Goal: Navigation & Orientation: Find specific page/section

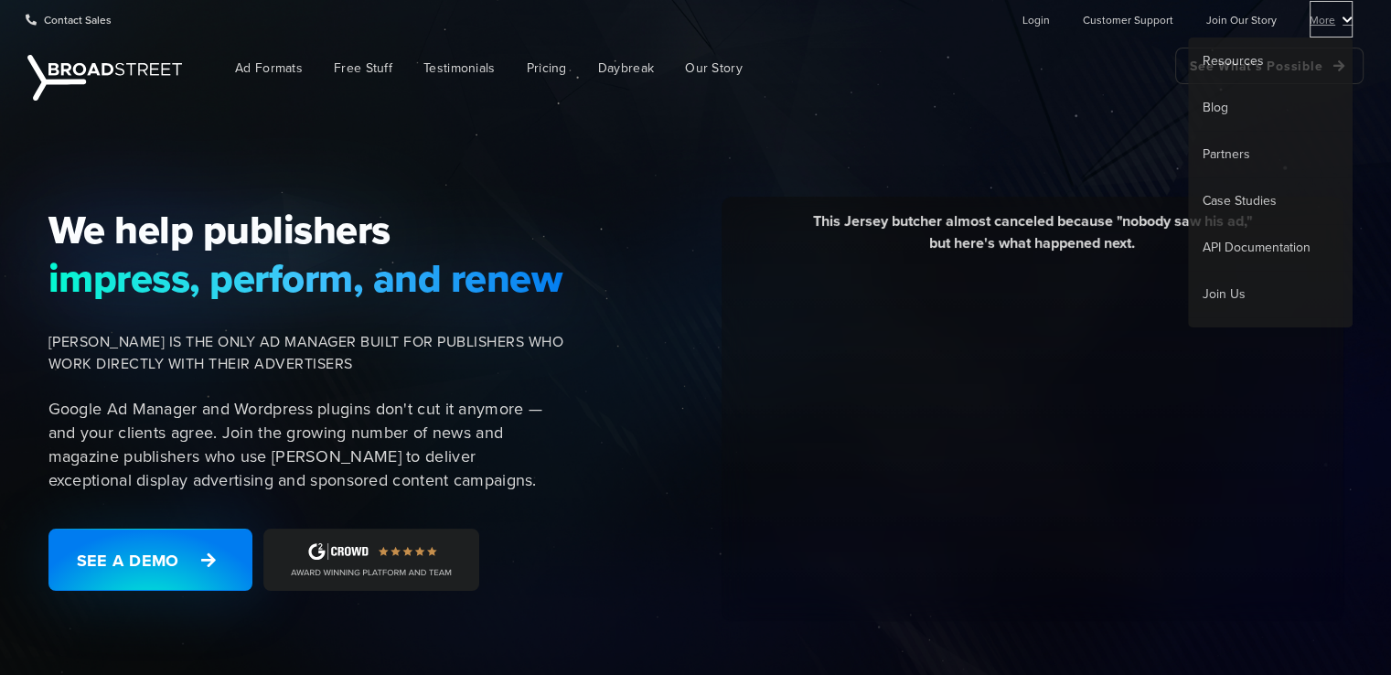
click at [1339, 14] on link "More" at bounding box center [1331, 19] width 43 height 37
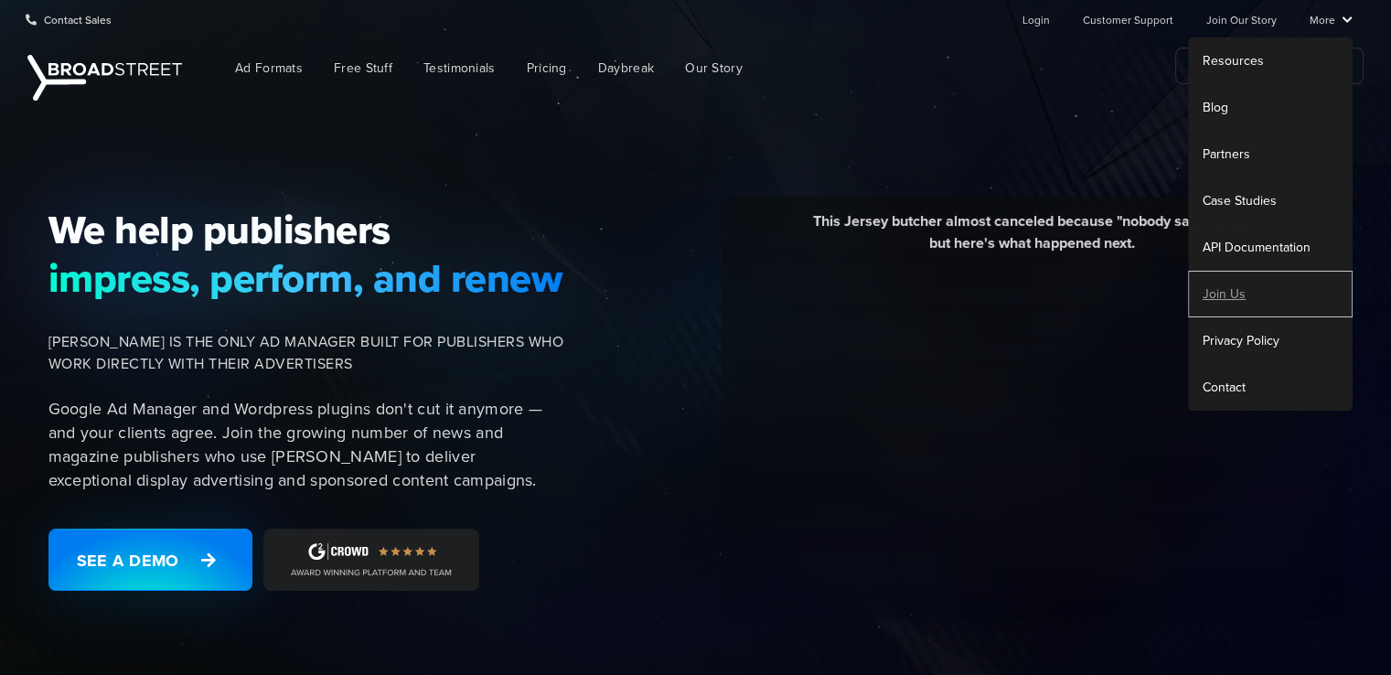
click at [1221, 290] on link "Join Us" at bounding box center [1270, 294] width 165 height 47
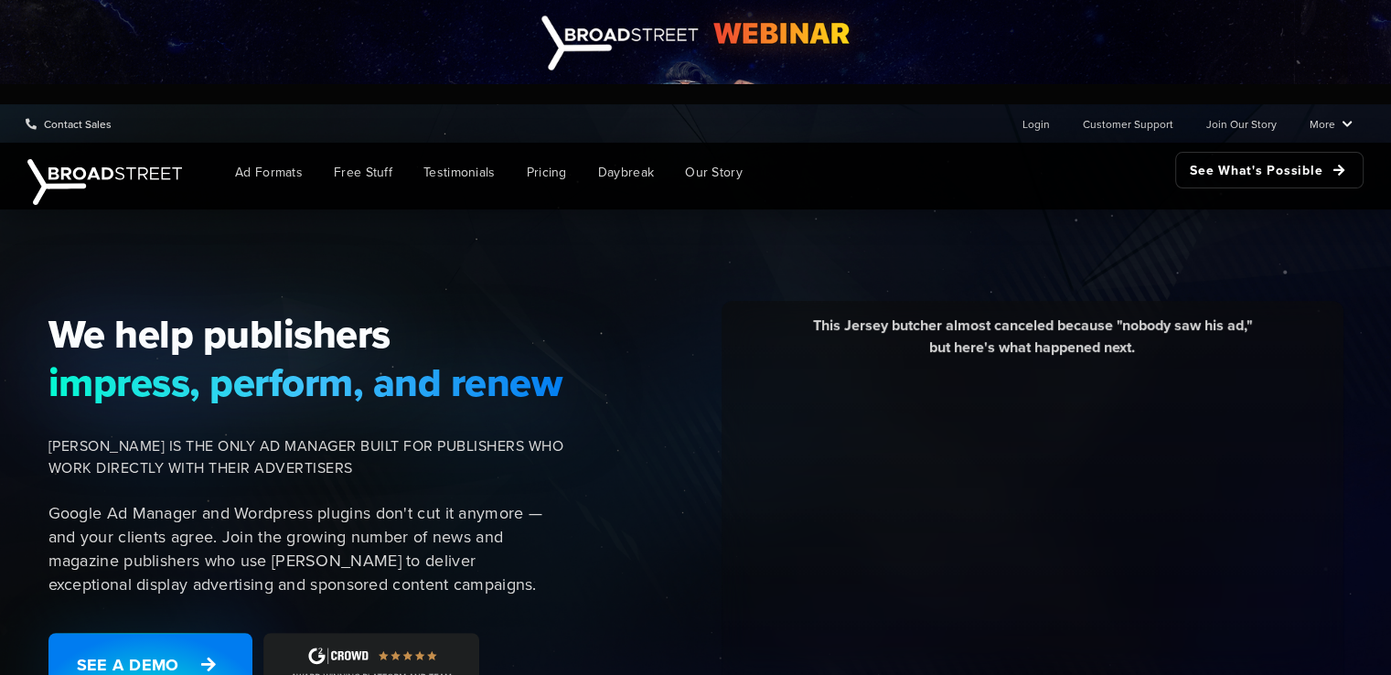
scroll to position [274, 0]
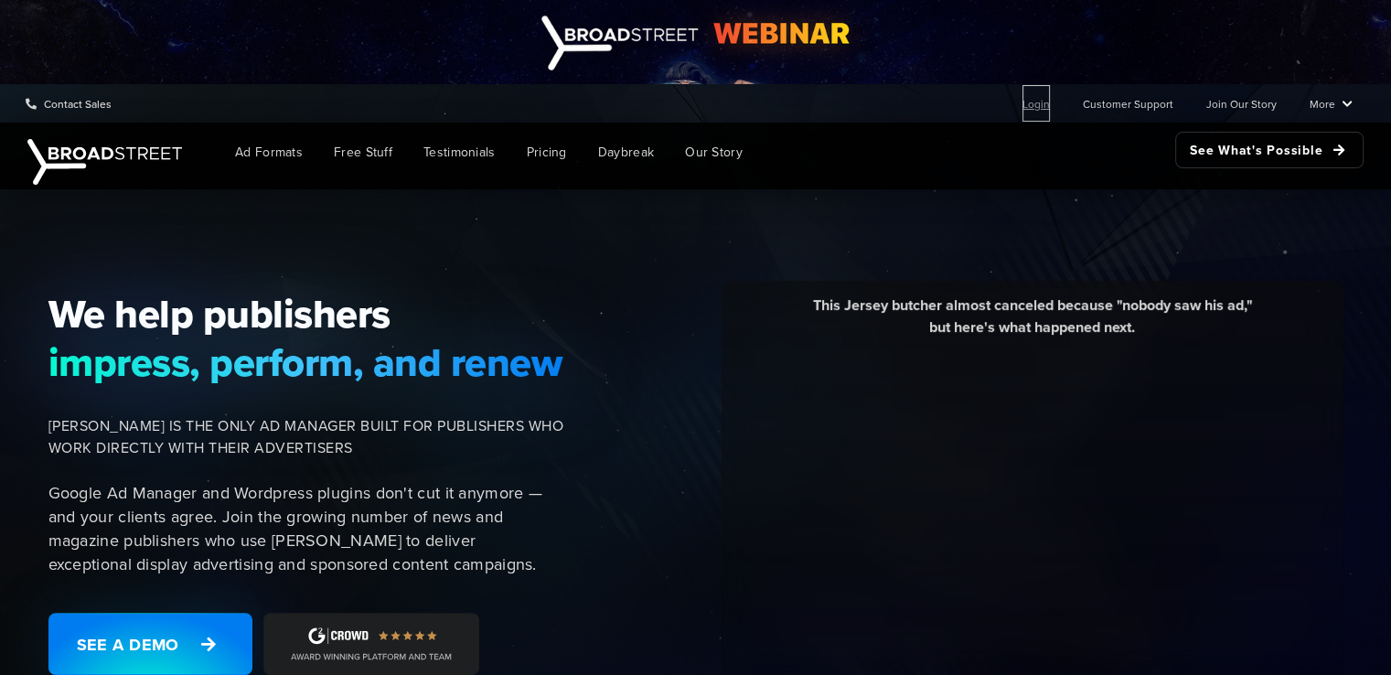
click at [1039, 109] on link "Login" at bounding box center [1036, 103] width 27 height 37
